Goal: Task Accomplishment & Management: Complete application form

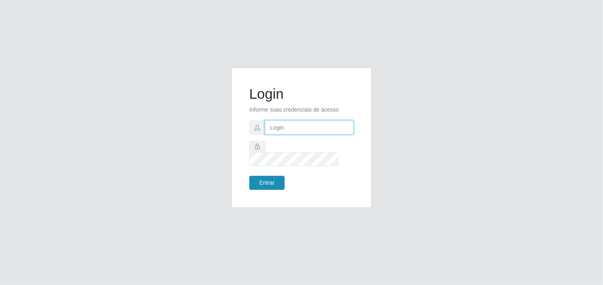
type input "anavitoria@B1"
click at [269, 180] on button "Entrar" at bounding box center [266, 183] width 35 height 14
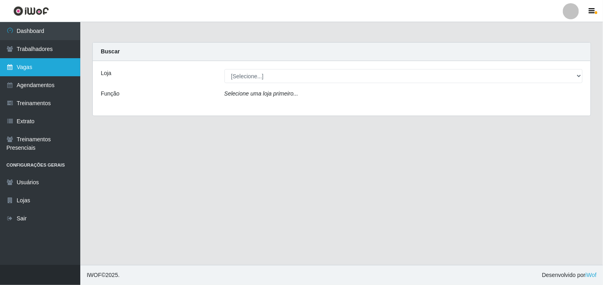
click at [17, 65] on link "Vagas" at bounding box center [40, 67] width 80 height 18
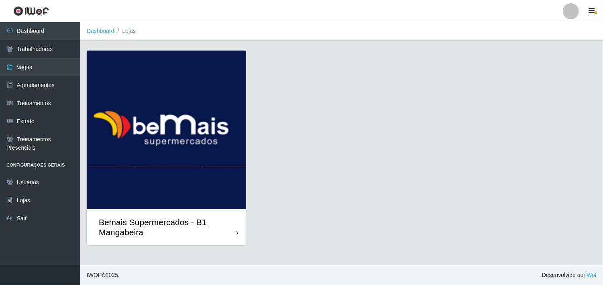
click at [194, 125] on img at bounding box center [167, 130] width 160 height 159
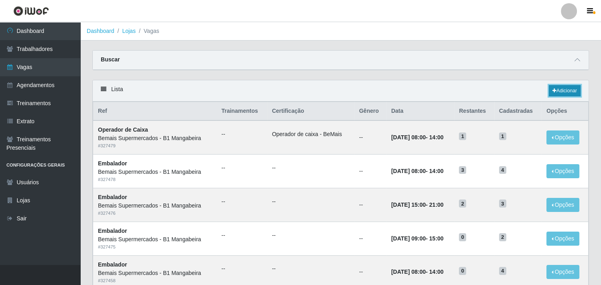
click at [564, 90] on link "Adicionar" at bounding box center [565, 90] width 32 height 11
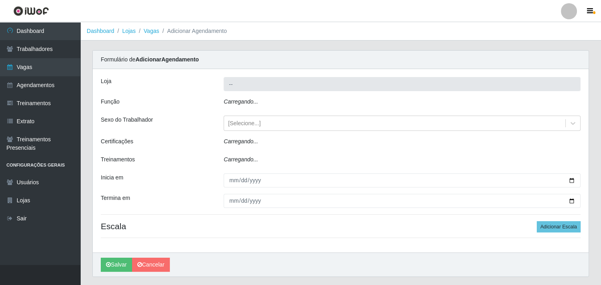
type input "Bemais Supermercados - B1 Mangabeira"
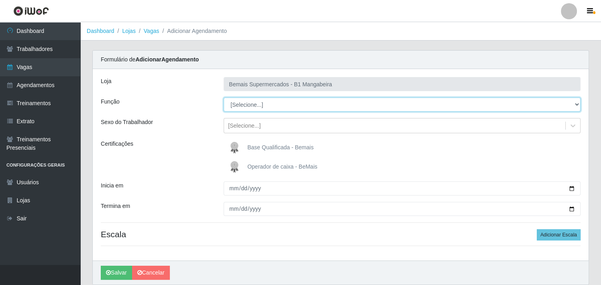
click at [283, 106] on select "[Selecione...] ASG ASG + ASG ++ Balconista de Açougue Balconista de Açougue + B…" at bounding box center [402, 105] width 357 height 14
select select "22"
click at [224, 98] on select "[Selecione...] ASG ASG + ASG ++ Balconista de Açougue Balconista de Açougue + B…" at bounding box center [402, 105] width 357 height 14
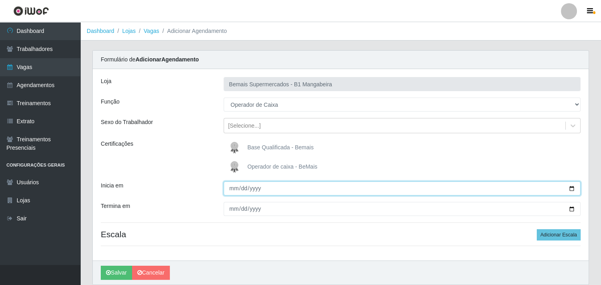
click at [572, 188] on input "Inicia em" at bounding box center [402, 188] width 357 height 14
type input "[DATE]"
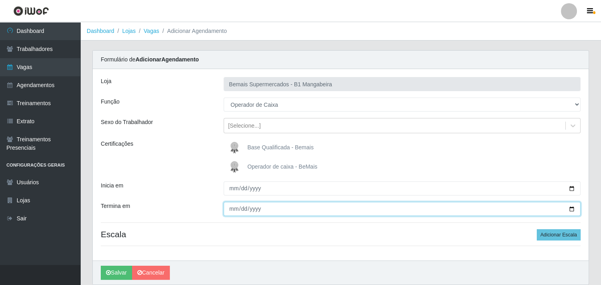
click at [573, 208] on input "Termina em" at bounding box center [402, 209] width 357 height 14
type input "[DATE]"
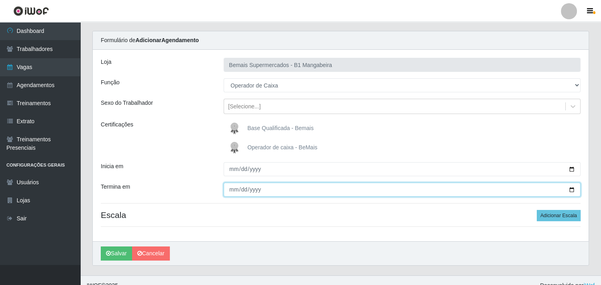
scroll to position [29, 0]
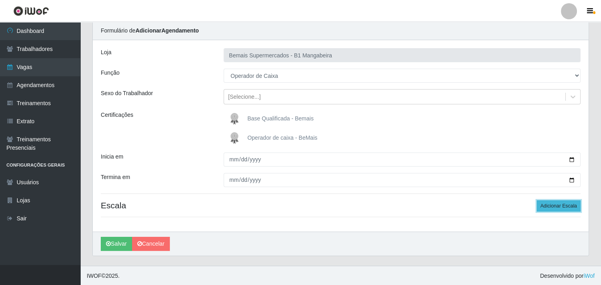
click at [550, 206] on button "Adicionar Escala" at bounding box center [559, 205] width 44 height 11
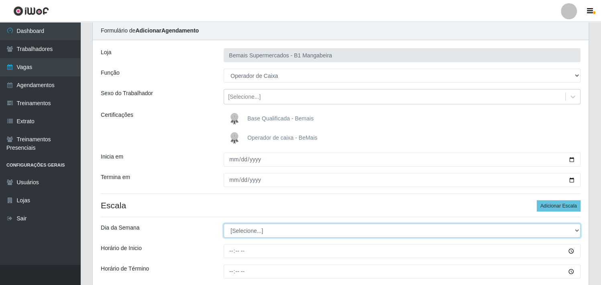
click at [246, 231] on select "[Selecione...] Segunda Terça Quarta Quinta Sexta Sábado Domingo" at bounding box center [402, 231] width 357 height 14
select select "0"
click at [224, 224] on select "[Selecione...] Segunda Terça Quarta Quinta Sexta Sábado Domingo" at bounding box center [402, 231] width 357 height 14
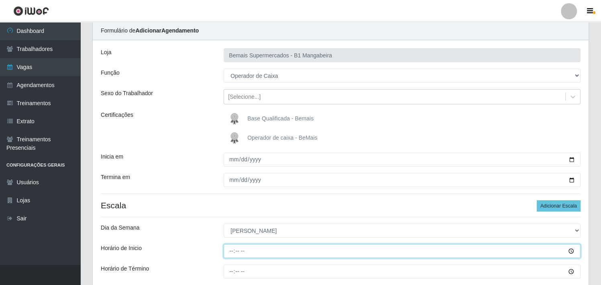
click at [235, 252] on input "Horário de Inicio" at bounding box center [402, 251] width 357 height 14
click at [234, 249] on input "Horário de Inicio" at bounding box center [402, 251] width 357 height 14
click at [569, 253] on input "Horário de Inicio" at bounding box center [402, 251] width 357 height 14
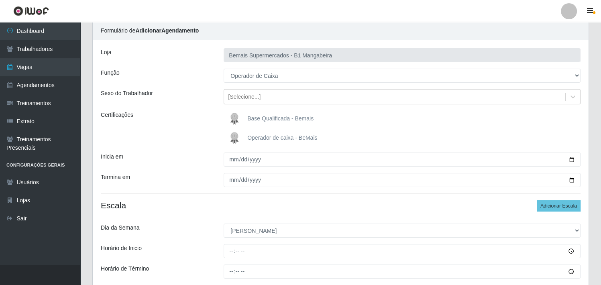
click at [378, 220] on div "Loja Bemais Supermercados - B1 Mangabeira Função [Selecione...] ASG ASG + ASG +…" at bounding box center [341, 180] width 496 height 280
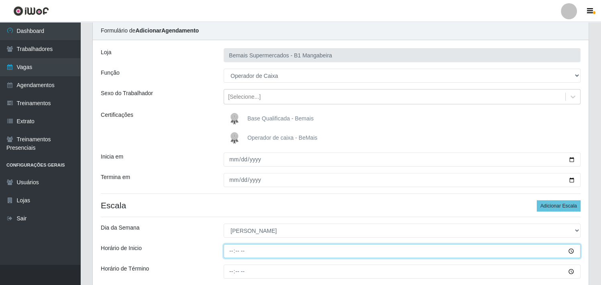
drag, startPoint x: 231, startPoint y: 252, endPoint x: 236, endPoint y: 251, distance: 5.3
click at [231, 252] on input "Horário de Inicio" at bounding box center [402, 251] width 357 height 14
type input "08:00"
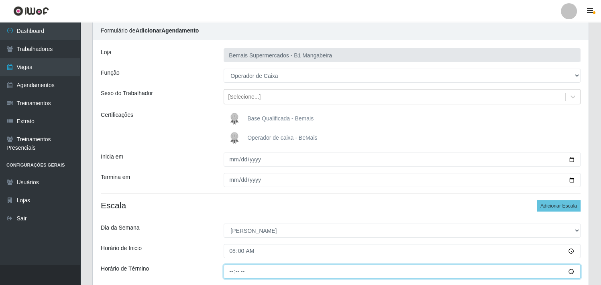
click at [232, 270] on input "Horário de Término" at bounding box center [402, 272] width 357 height 14
type input "14:00"
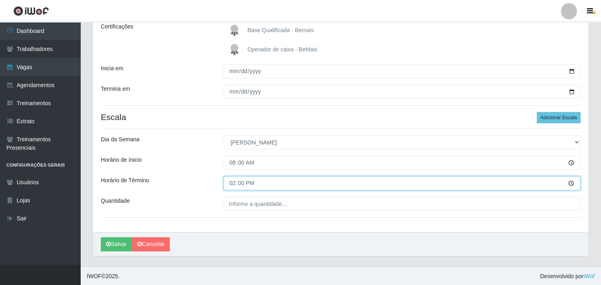
scroll to position [117, 0]
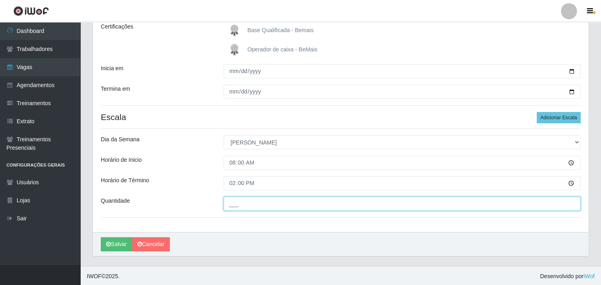
click at [310, 207] on input "___" at bounding box center [402, 204] width 357 height 14
type input "1__"
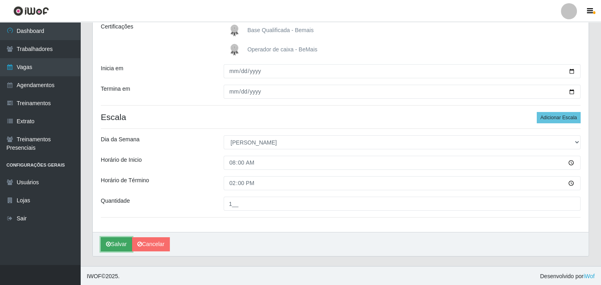
click at [116, 244] on button "Salvar" at bounding box center [116, 244] width 31 height 14
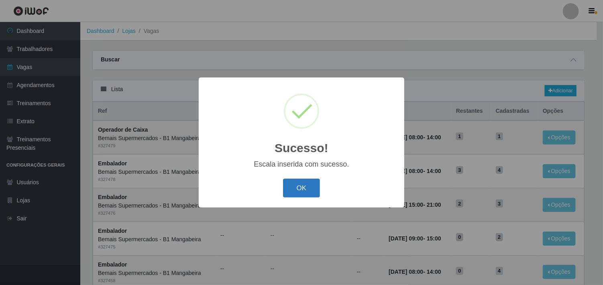
click at [304, 193] on button "OK" at bounding box center [301, 188] width 37 height 19
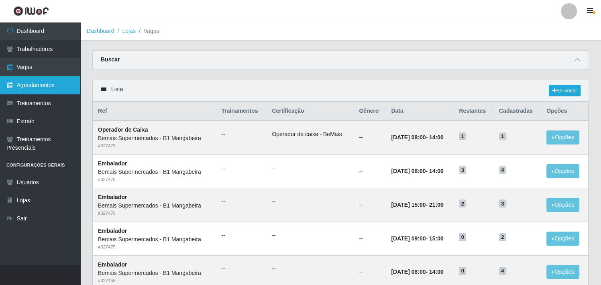
click at [54, 84] on link "Agendamentos" at bounding box center [40, 85] width 80 height 18
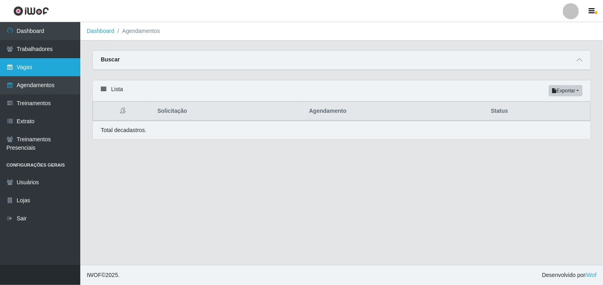
click at [47, 69] on link "Vagas" at bounding box center [40, 67] width 80 height 18
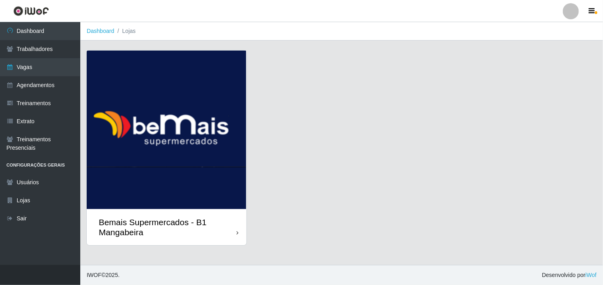
click at [163, 183] on img at bounding box center [167, 130] width 160 height 159
